Goal: Transaction & Acquisition: Purchase product/service

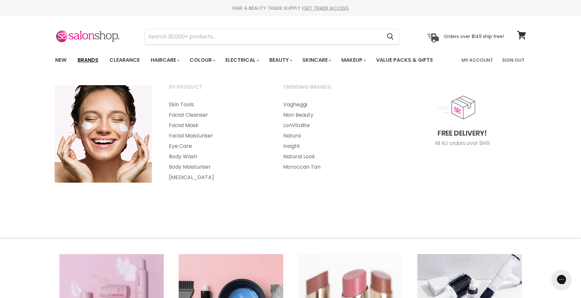
click at [87, 60] on link "Brands" at bounding box center [88, 60] width 31 height 14
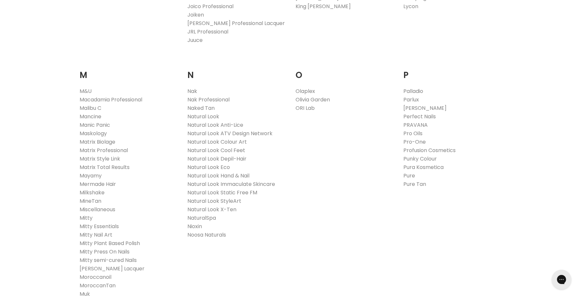
scroll to position [696, 0]
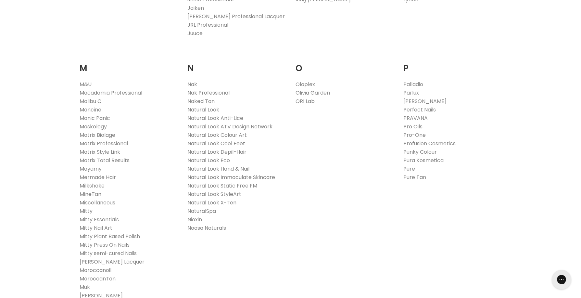
click at [215, 178] on link "Natural Look Immaculate Skincare" at bounding box center [231, 176] width 88 height 7
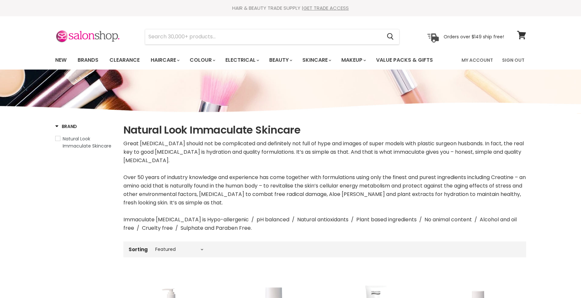
select select "manual"
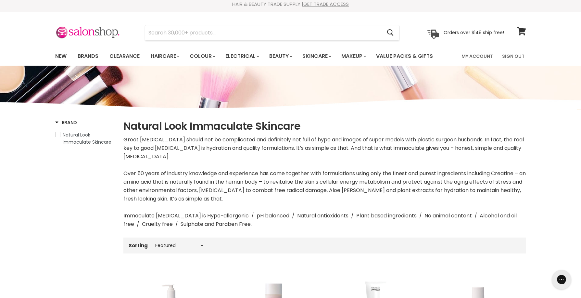
scroll to position [3, 0]
